Goal: Task Accomplishment & Management: Manage account settings

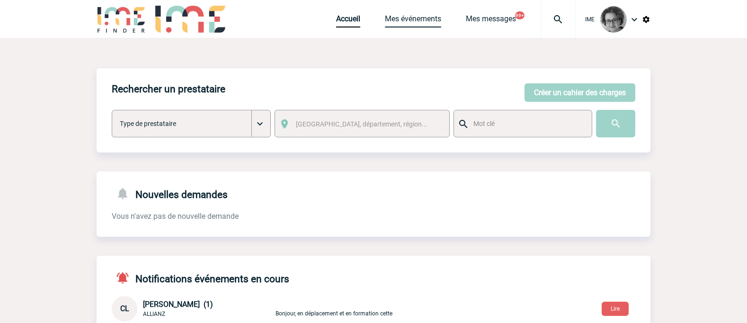
click at [415, 17] on link "Mes événements" at bounding box center [413, 20] width 56 height 13
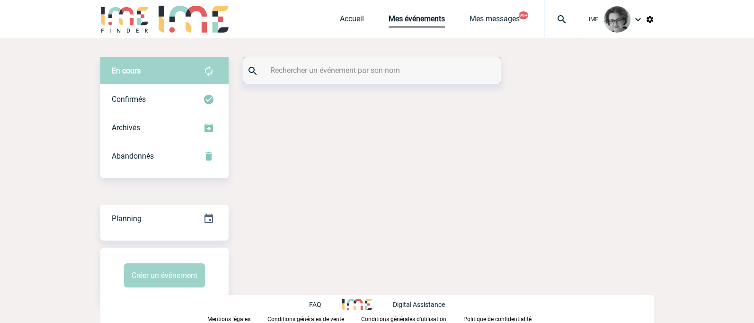
click at [372, 67] on input "text" at bounding box center [373, 70] width 211 height 14
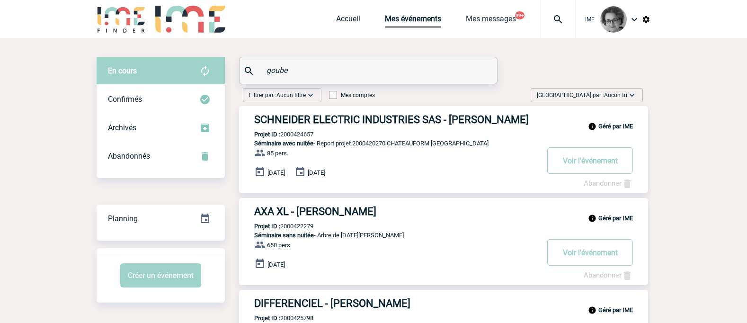
type input "goube"
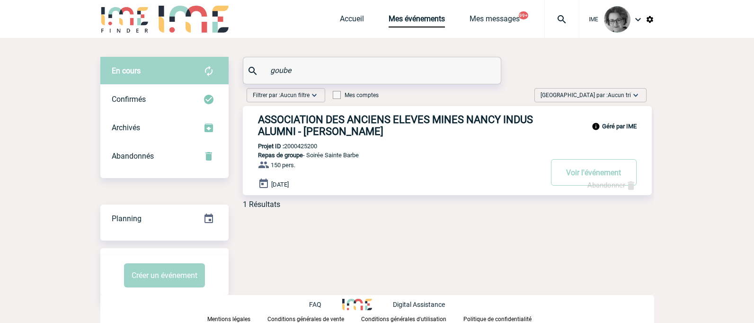
click at [607, 189] on link "Abandonner" at bounding box center [612, 185] width 49 height 9
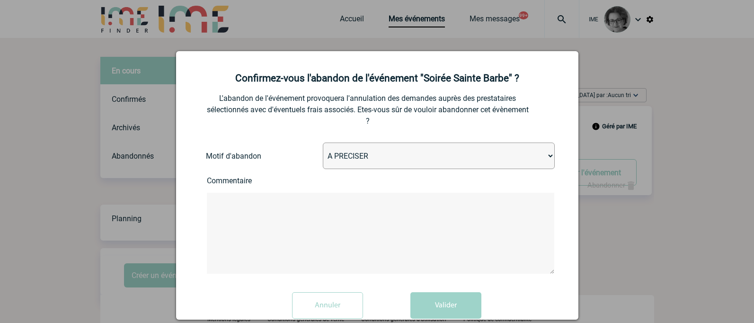
click at [419, 154] on select "A PRECISER Projet annulé Projet reporté Evénement organisé en interne A fait ap…" at bounding box center [439, 156] width 232 height 27
select select "ABANDON_PROJET_10"
click at [323, 143] on select "A PRECISER Projet annulé Projet reporté Evénement organisé en interne A fait ap…" at bounding box center [439, 156] width 232 height 27
click at [394, 232] on textarea at bounding box center [381, 233] width 348 height 81
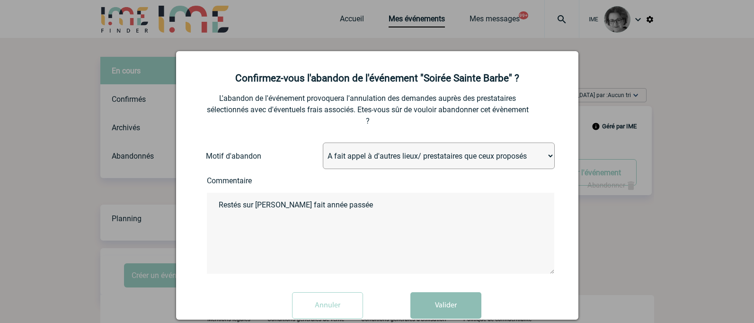
type textarea "Restés sur Chai Brogniart fait année passée"
click at [443, 315] on button "Valider" at bounding box center [446, 305] width 71 height 27
